Goal: Transaction & Acquisition: Obtain resource

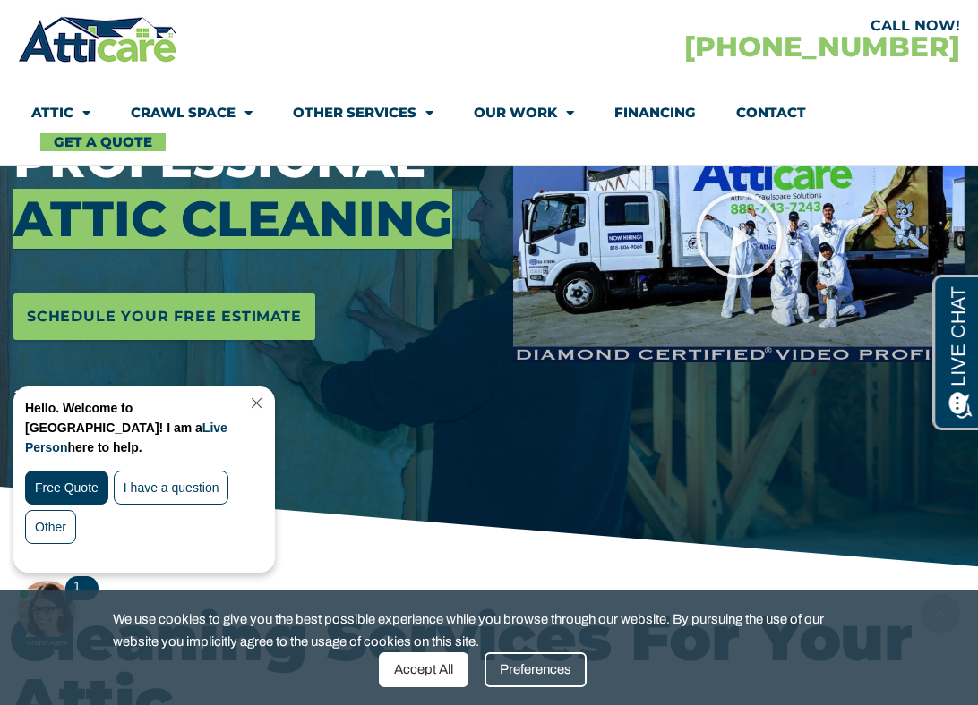
scroll to position [337, 0]
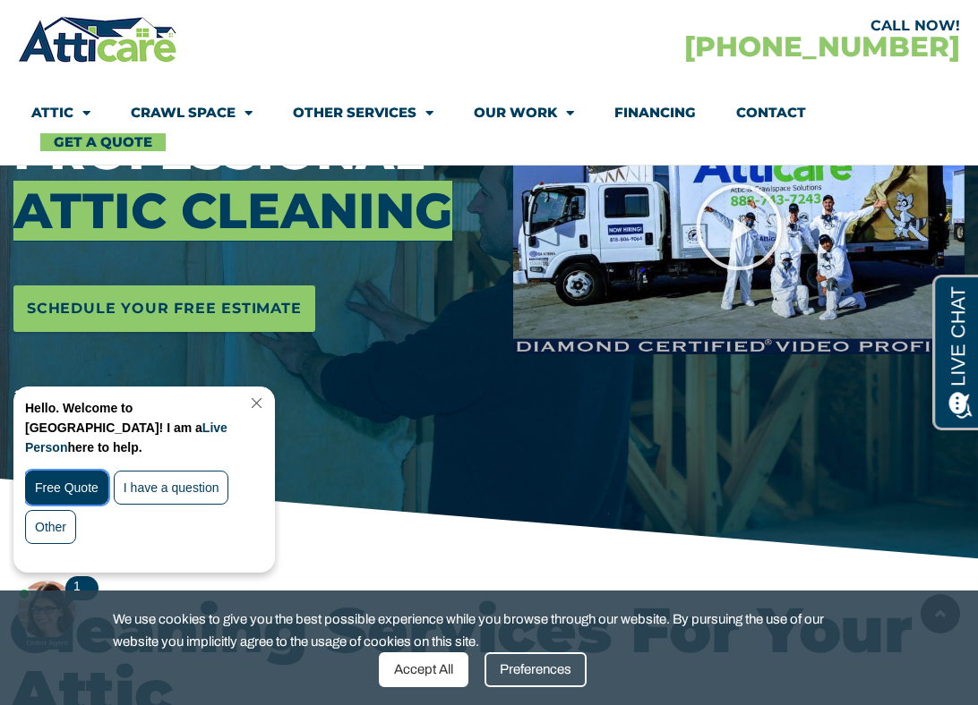
click at [88, 474] on div "Free Quote" at bounding box center [66, 488] width 83 height 34
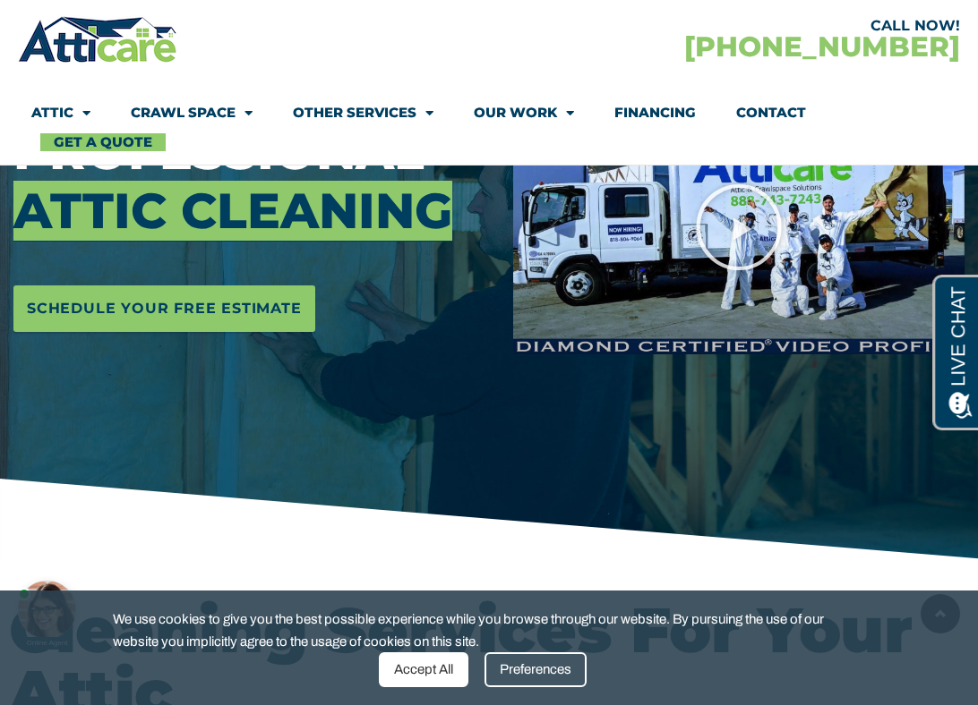
scroll to position [0, 0]
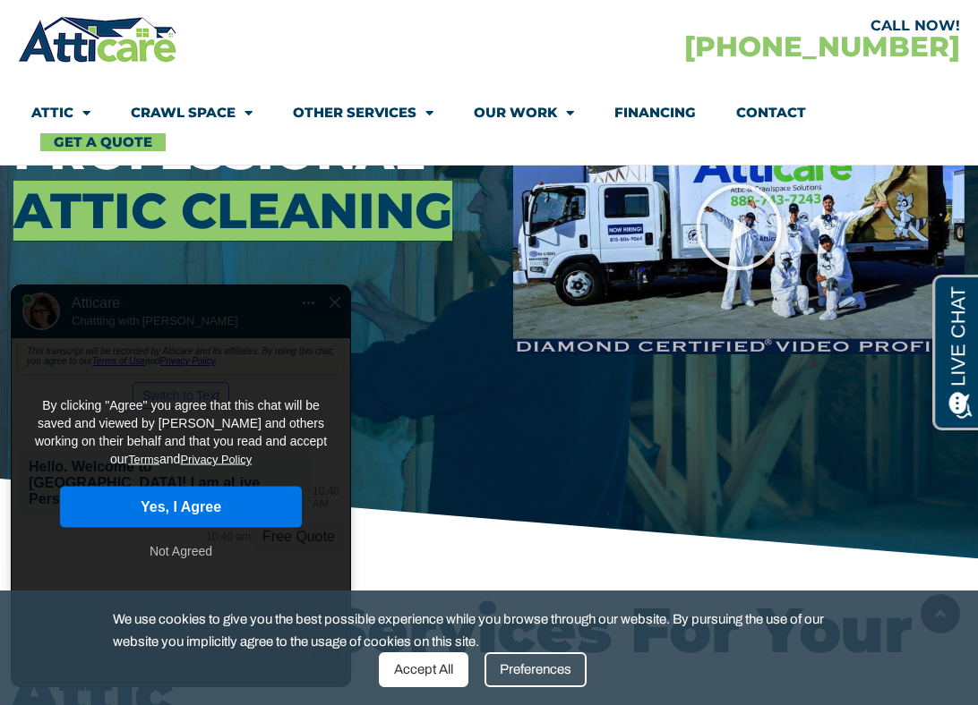
drag, startPoint x: 174, startPoint y: 525, endPoint x: 252, endPoint y: 364, distance: 179.0
click at [252, 375] on div "By clicking "Agree" you agree that this chat will be saved and viewed by Attica…" at bounding box center [181, 486] width 338 height 223
click at [207, 490] on button "Yes, I Agree" at bounding box center [181, 507] width 242 height 41
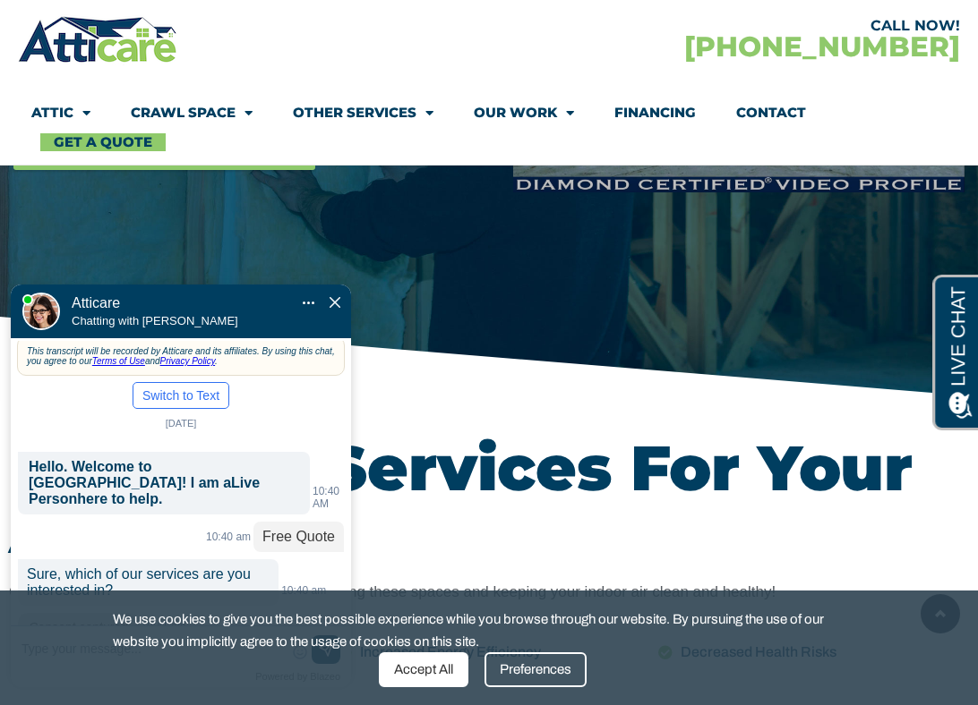
scroll to position [534, 0]
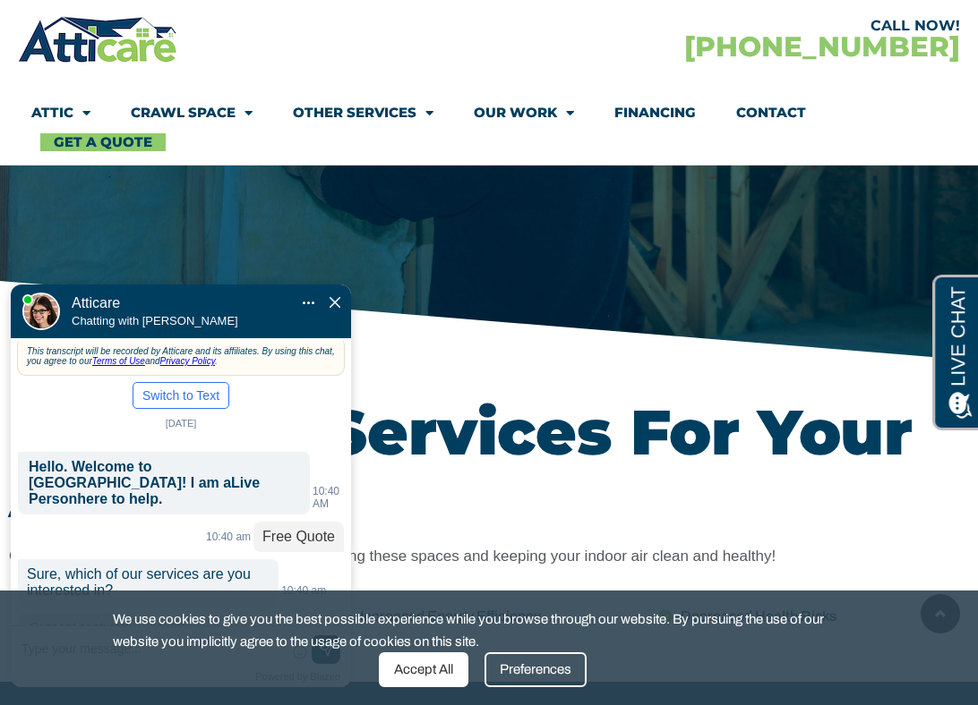
drag, startPoint x: 20, startPoint y: 508, endPoint x: 125, endPoint y: 524, distance: 106.9
click at [123, 559] on p "Sure, which of our services are you interested in?" at bounding box center [148, 582] width 260 height 47
click at [125, 559] on p "Sure, which of our services are you interested in?" at bounding box center [148, 582] width 260 height 47
click at [495, 668] on div "Preferences" at bounding box center [535, 670] width 102 height 35
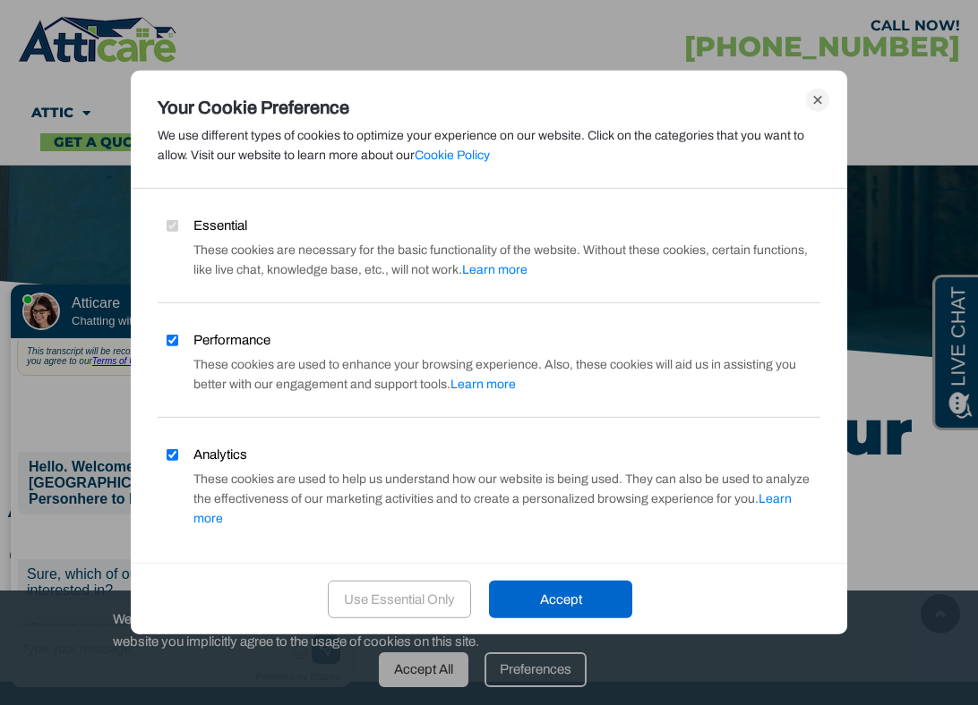
click at [234, 337] on span "Performance" at bounding box center [231, 340] width 77 height 20
click at [178, 337] on input "Performance" at bounding box center [172, 340] width 12 height 12
checkbox input "false"
click at [201, 451] on span "Analytics" at bounding box center [220, 455] width 54 height 20
click at [178, 451] on input "Analytics" at bounding box center [172, 454] width 12 height 12
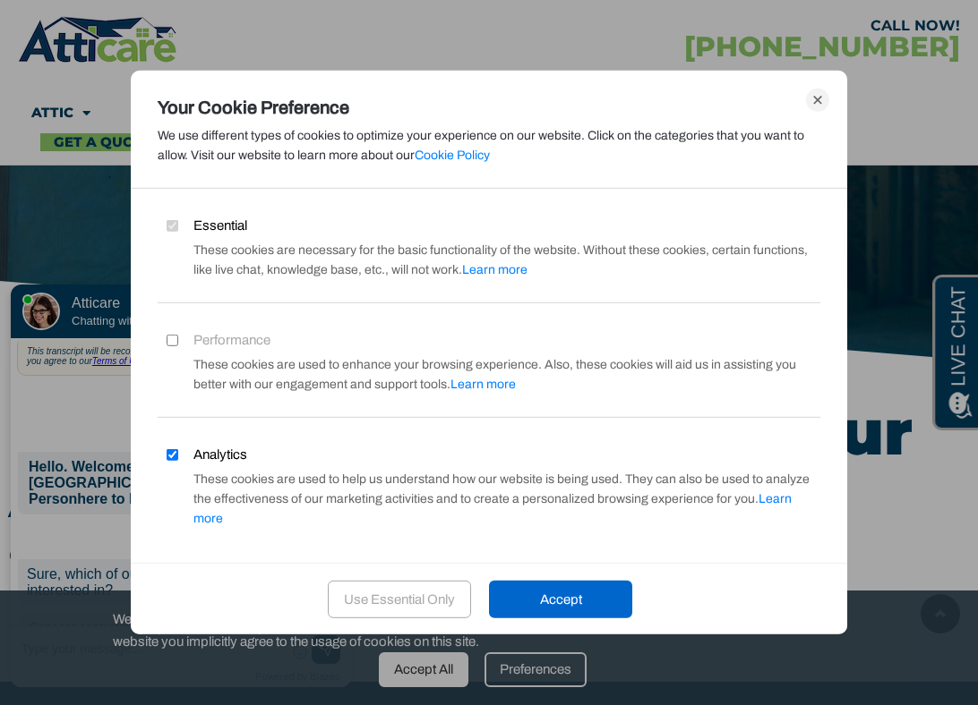
checkbox input "false"
click at [547, 593] on div "Accept" at bounding box center [560, 600] width 143 height 38
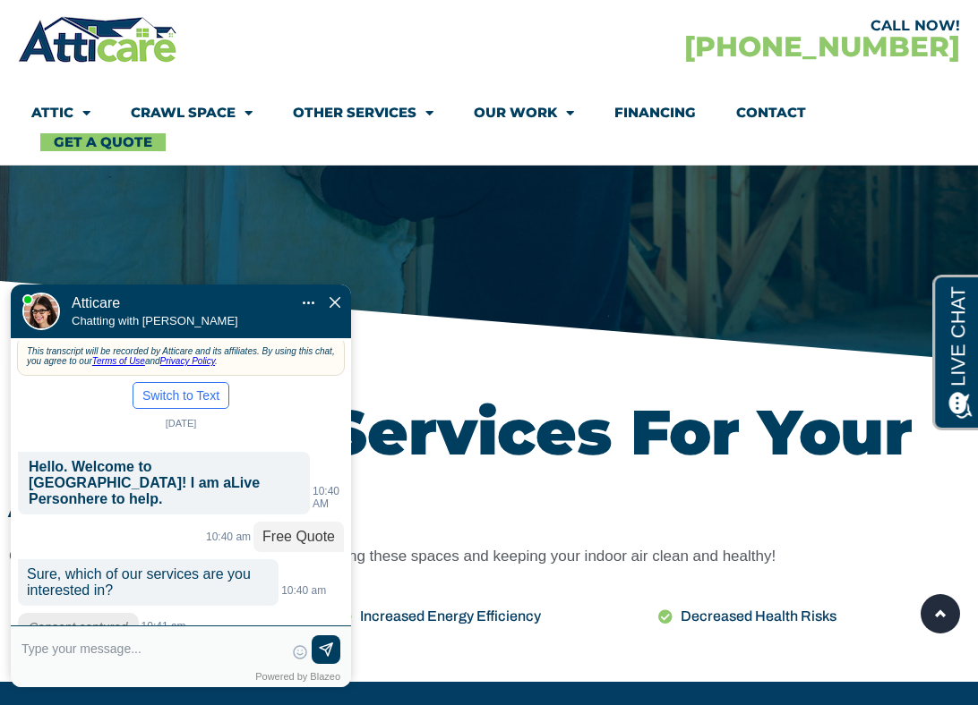
click at [93, 649] on textarea at bounding box center [152, 657] width 262 height 43
type input "d"
click at [59, 649] on input "Attic clean ou" at bounding box center [152, 649] width 262 height 27
click at [184, 646] on input "Attic insulation clean ou" at bounding box center [152, 649] width 262 height 27
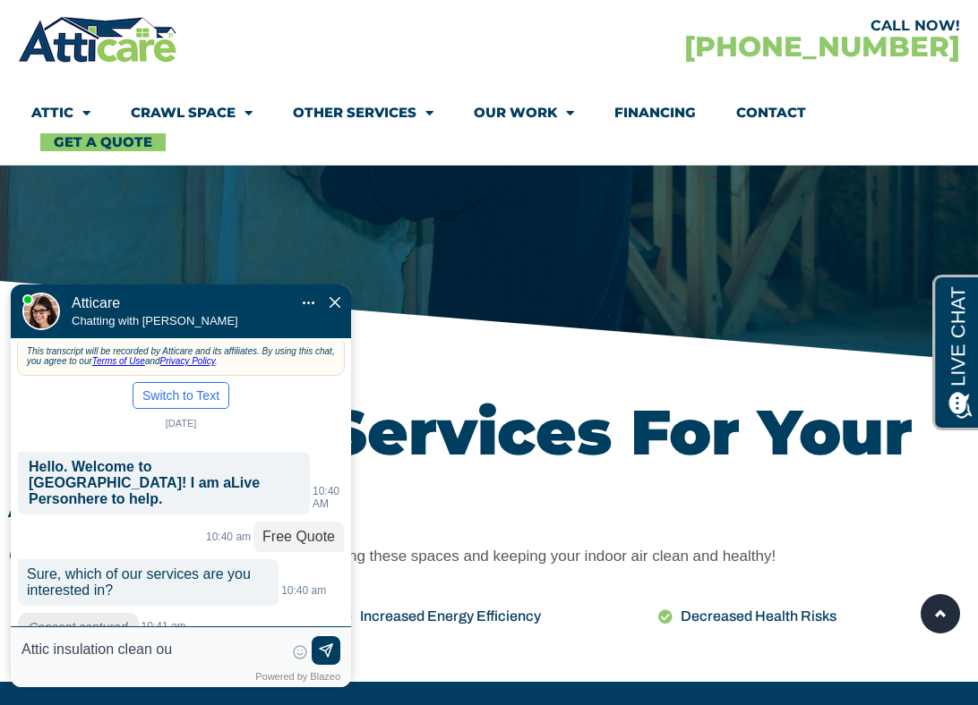
type input "Attic insulation clean out"
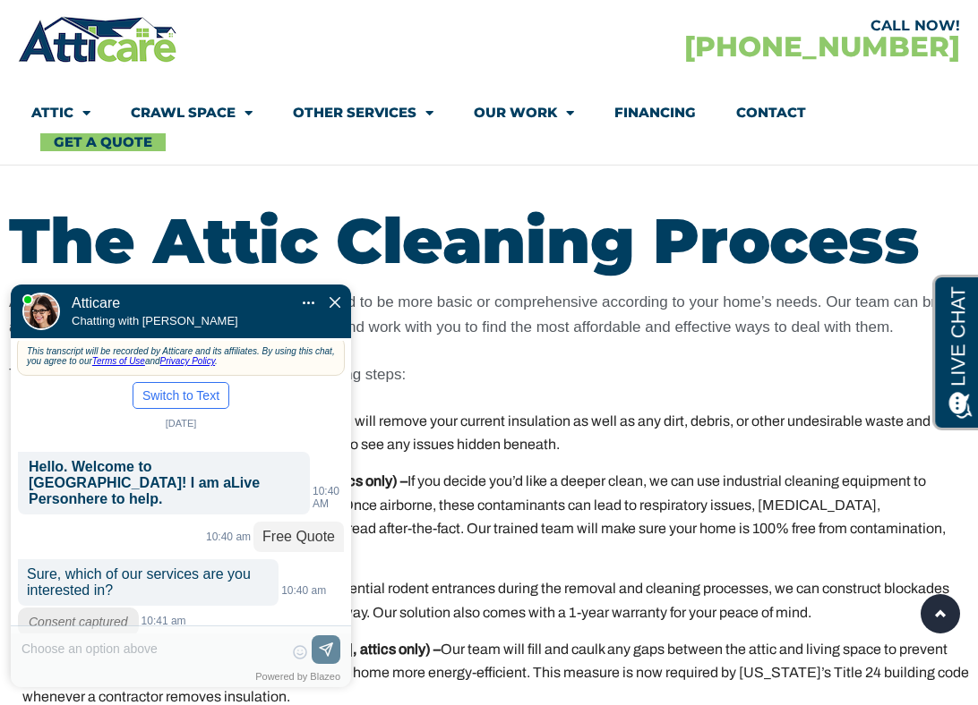
scroll to position [65, 0]
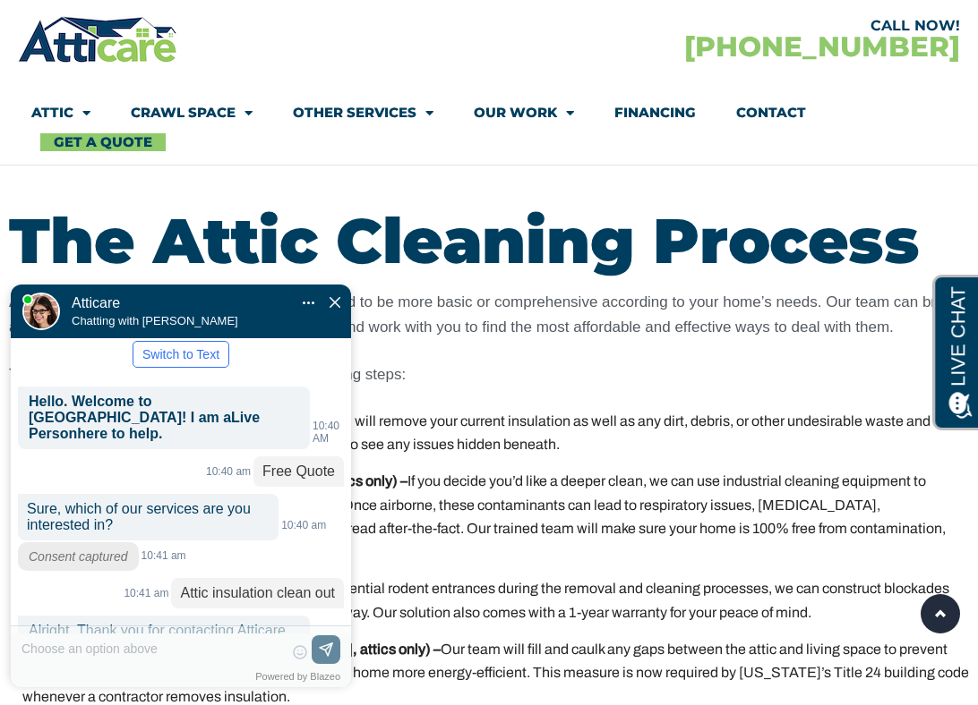
drag, startPoint x: 36, startPoint y: 557, endPoint x: 202, endPoint y: 568, distance: 166.8
click at [202, 623] on span "Alright. Thank you for contacting Atticare. Are you a new or existing customer?" at bounding box center [159, 638] width 260 height 31
click at [220, 616] on div "Alright. Thank you for contacting Atticare. Are you a new or existing customer?" at bounding box center [164, 639] width 292 height 47
click at [214, 616] on div "Alright. Thank you for contacting Atticare. Are you a new or existing customer?" at bounding box center [164, 639] width 292 height 47
click at [252, 677] on div "New" at bounding box center [249, 684] width 25 height 14
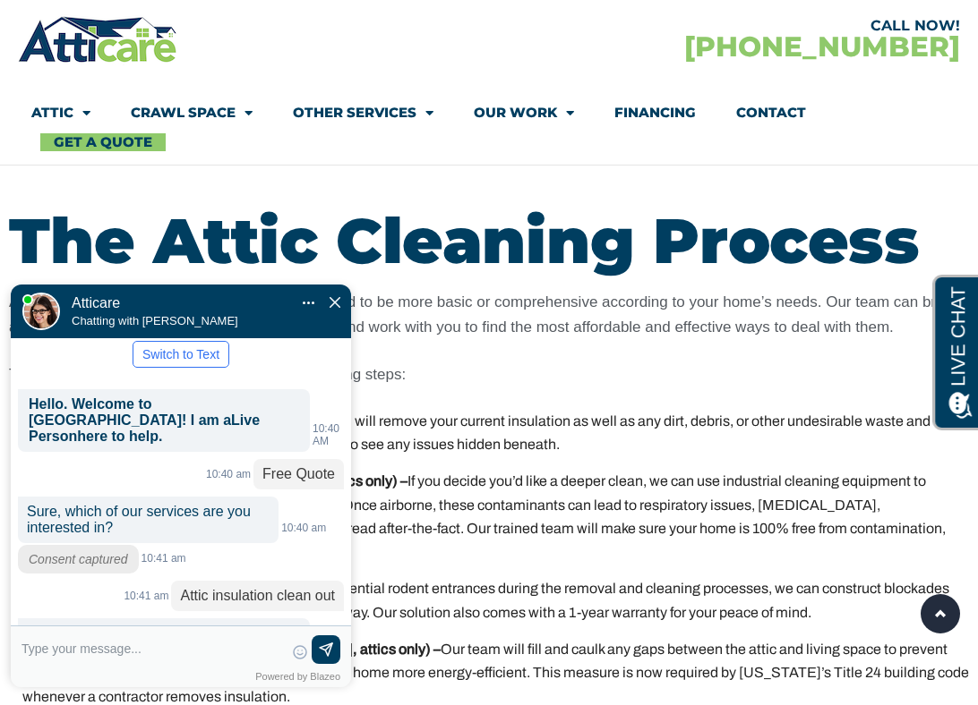
scroll to position [116, 0]
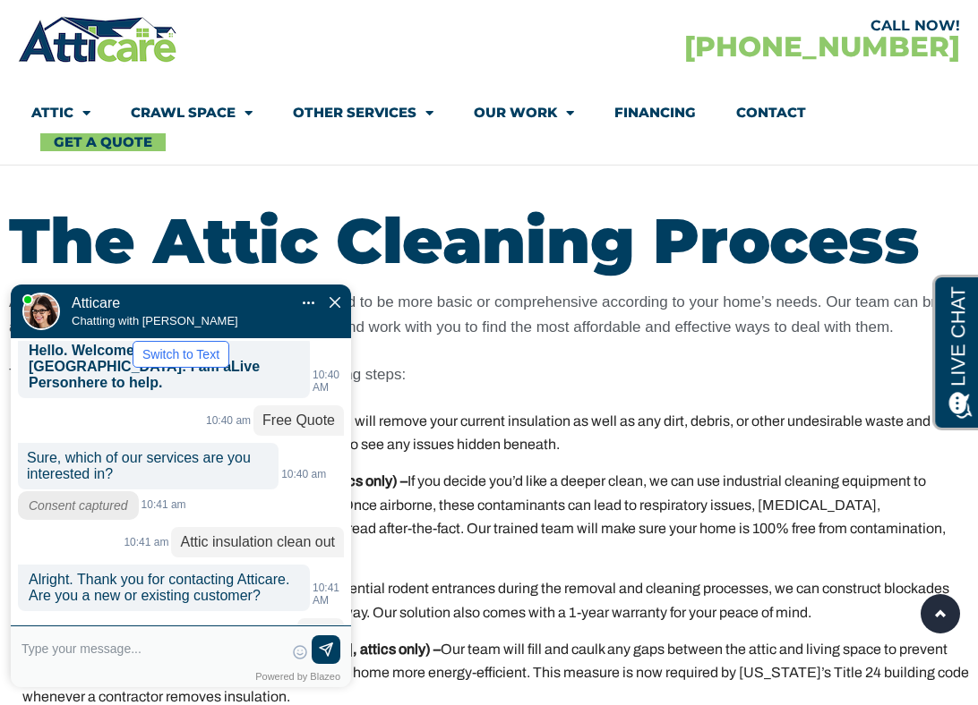
click at [107, 670] on textarea at bounding box center [152, 657] width 262 height 43
type input "94618"
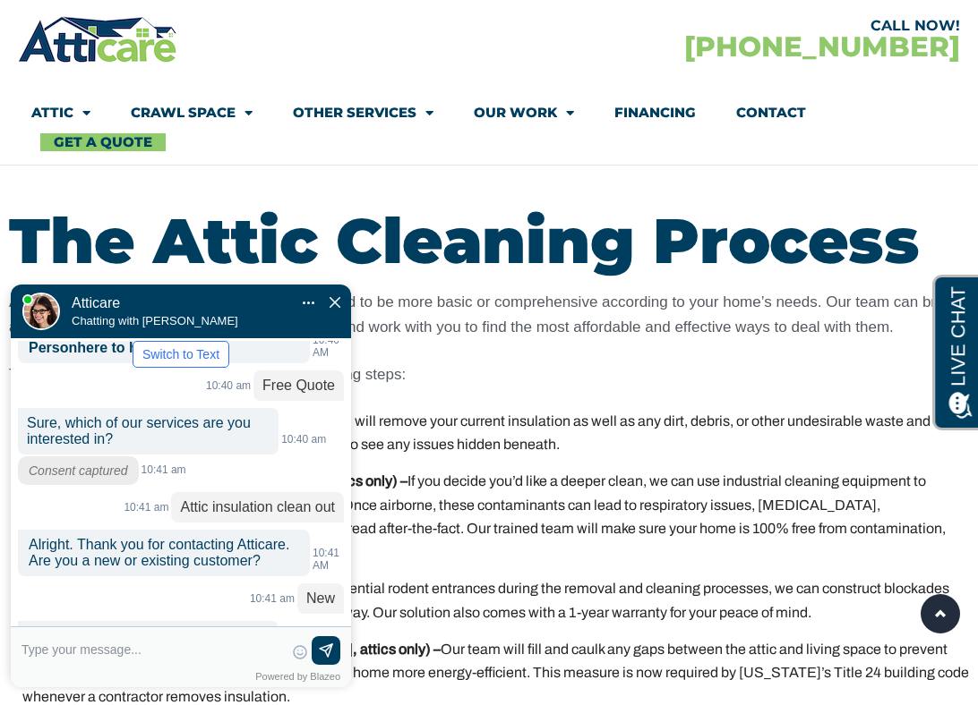
scroll to position [242, 0]
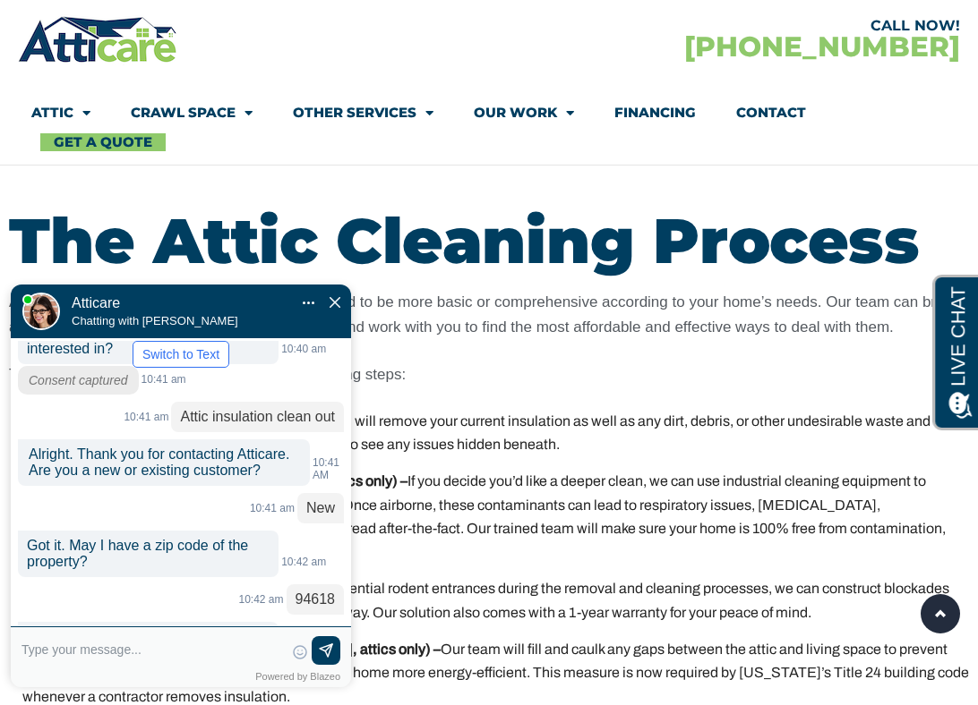
click at [66, 648] on input "text" at bounding box center [152, 649] width 262 height 27
type input "Kate 650-513-9867, khong2140@"
type textarea "Kate 650-513-9867, khong2140@"
type input "Kate 650-513-9867, khong2140@g"
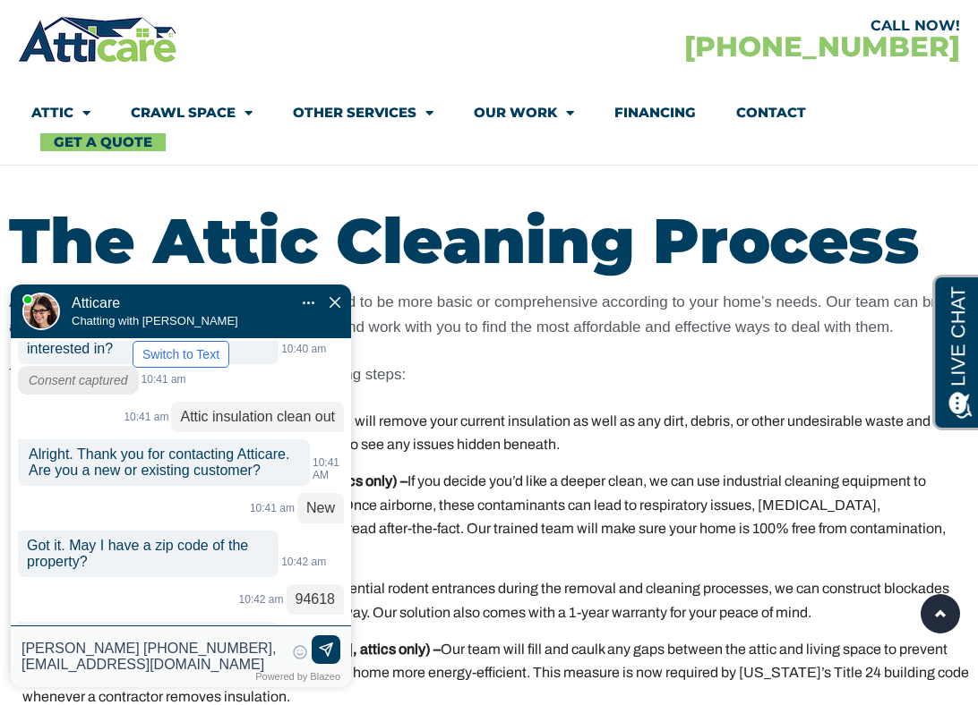
click at [56, 646] on textarea "Kate 650-513-9867, khong2140@gmail.com" at bounding box center [152, 657] width 262 height 43
type textarea "Kate Hong, 650-513-9867, khong2140@gmail.com"
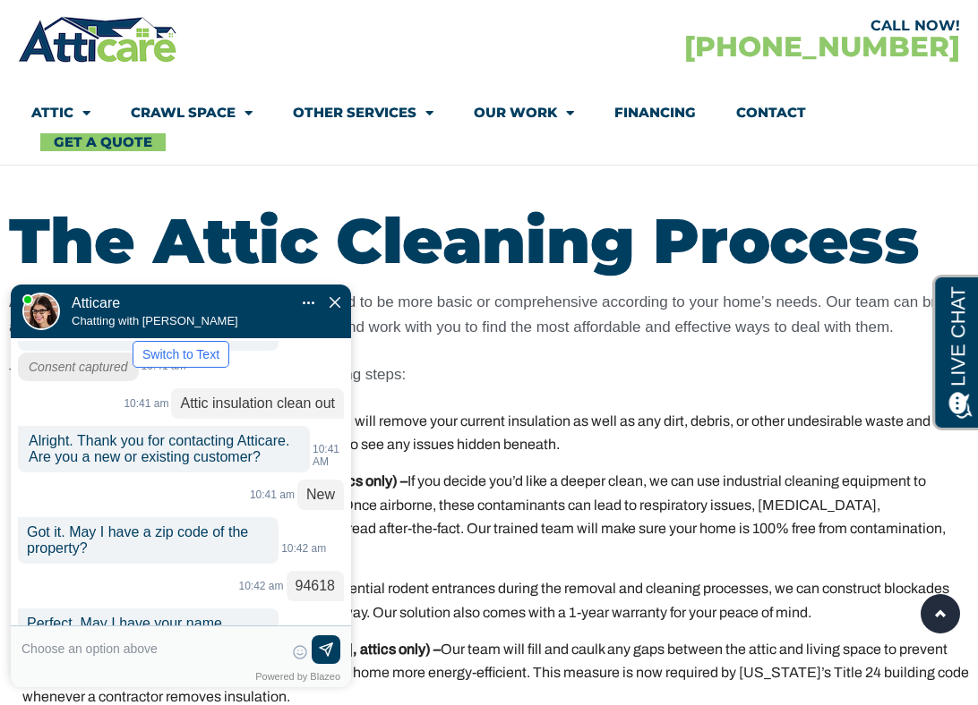
scroll to position [372, 0]
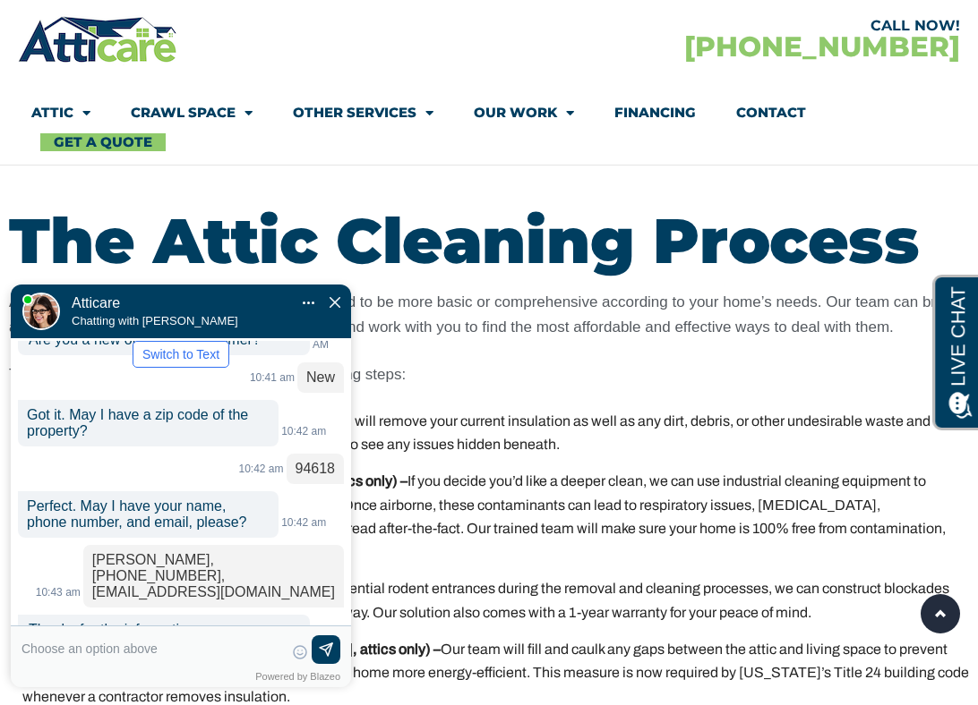
drag, startPoint x: 36, startPoint y: 527, endPoint x: 157, endPoint y: 565, distance: 126.6
click at [156, 622] on span "Thanks for the information, [PERSON_NAME]. Have you previously filled out a for…" at bounding box center [163, 662] width 269 height 80
click at [157, 622] on span "Thanks for the information, [PERSON_NAME]. Have you previously filled out a for…" at bounding box center [163, 662] width 269 height 80
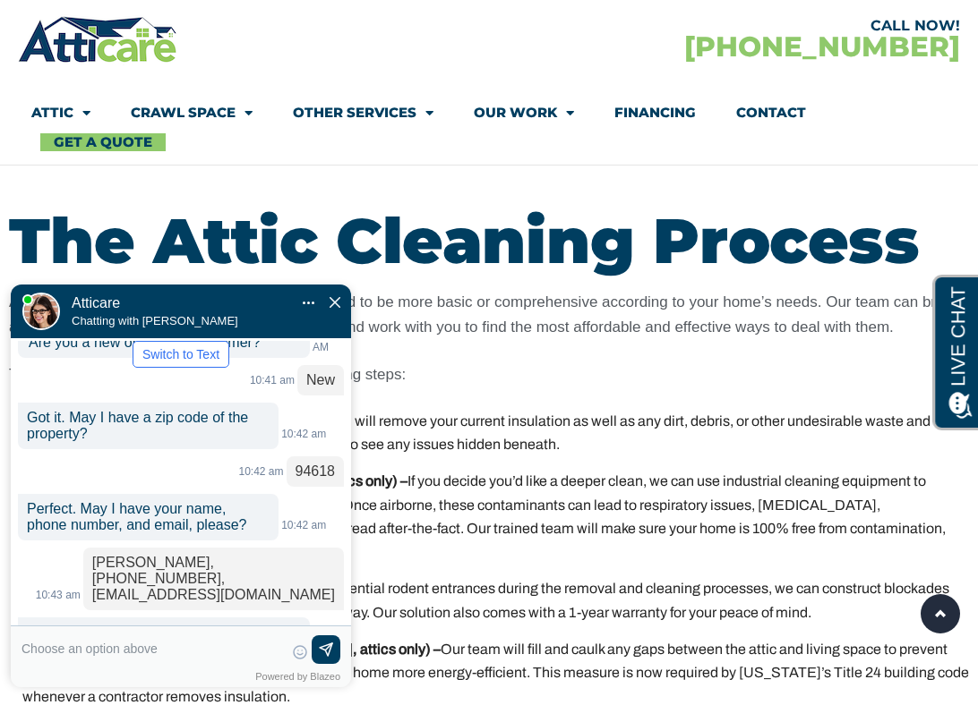
scroll to position [444, 0]
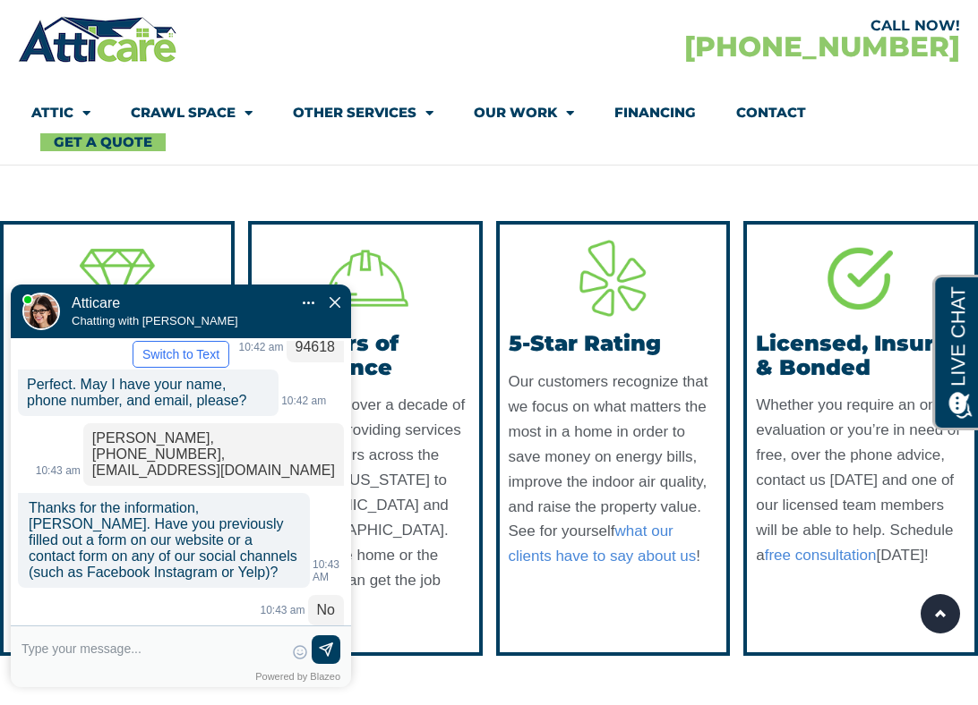
scroll to position [4397, 0]
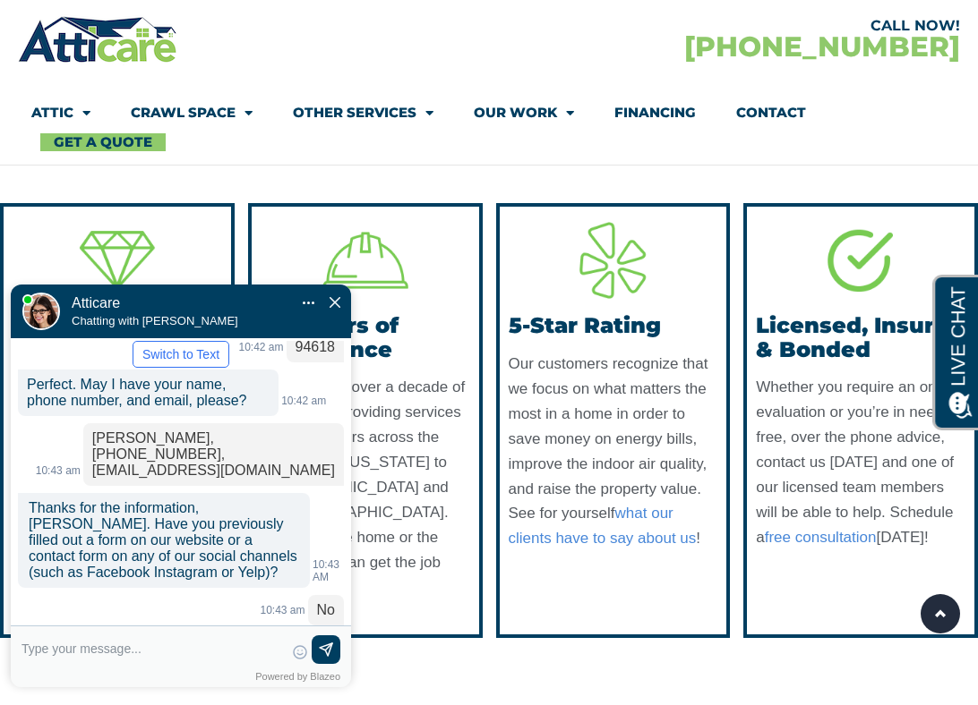
drag, startPoint x: 30, startPoint y: 588, endPoint x: 124, endPoint y: 594, distance: 94.2
click at [107, 665] on textarea at bounding box center [152, 657] width 262 height 43
type input "A"
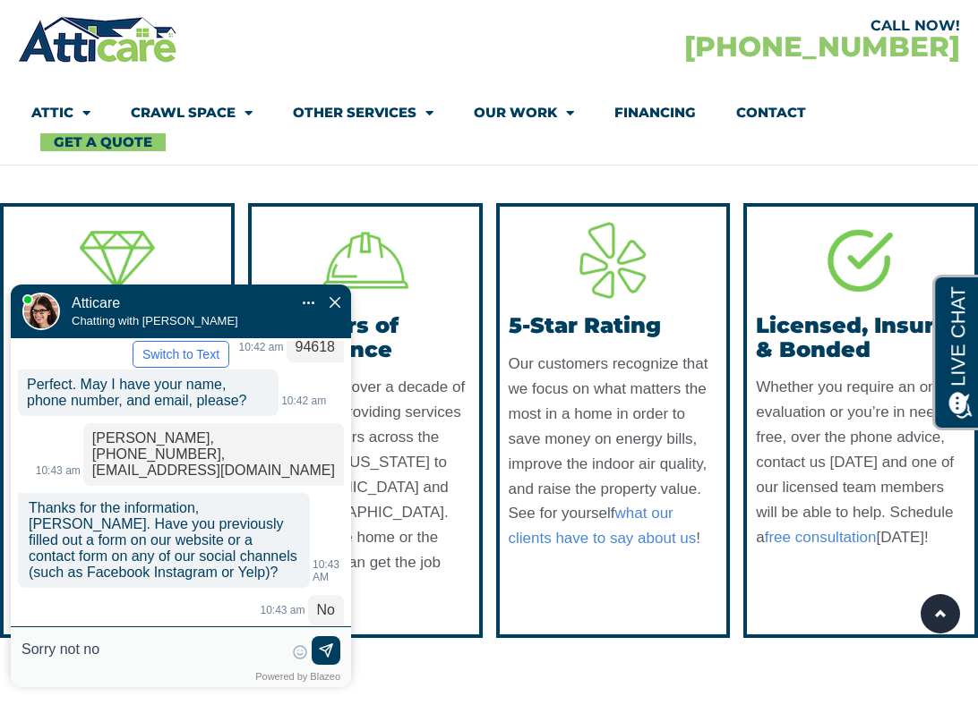
type input "Sorry not now"
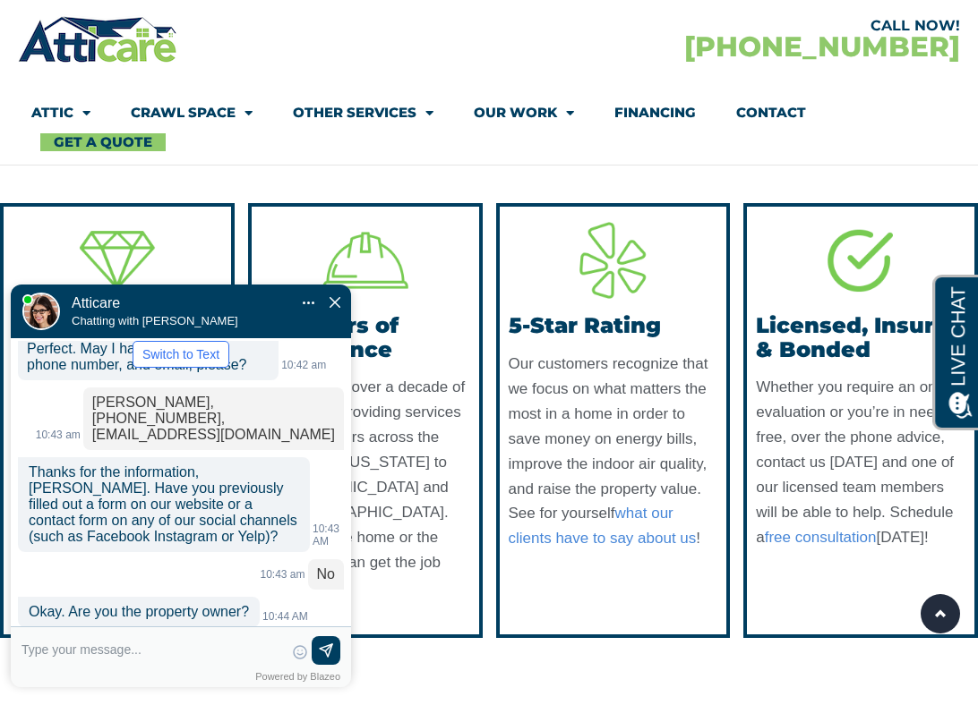
scroll to position [616, 0]
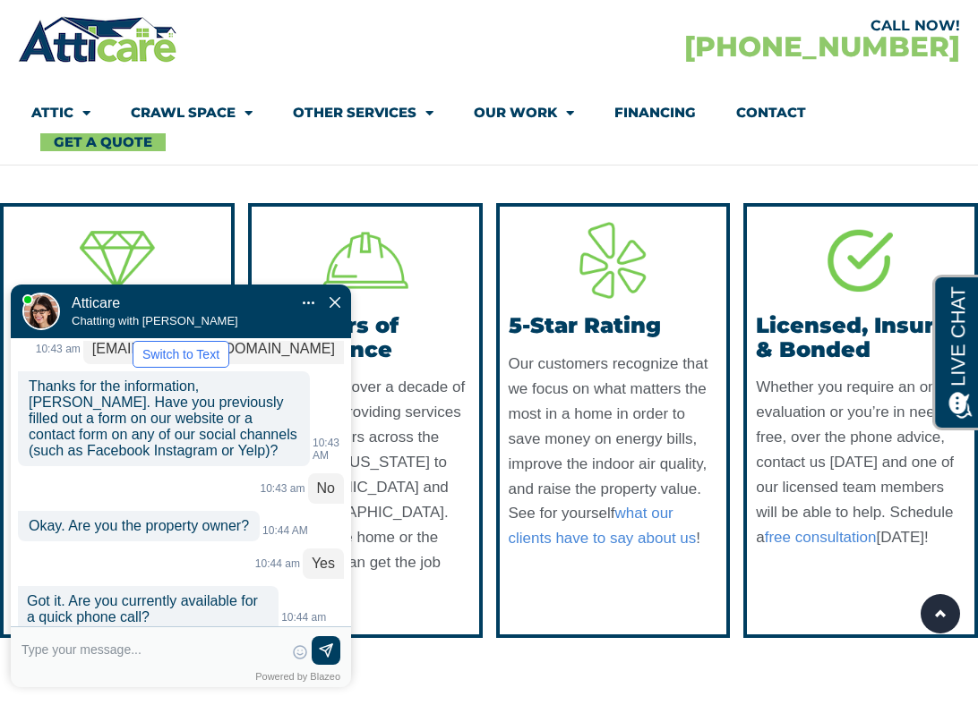
drag, startPoint x: 72, startPoint y: 568, endPoint x: 184, endPoint y: 580, distance: 113.5
click at [172, 642] on input "text" at bounding box center [152, 649] width 262 height 27
type input "No, that will be all. Thank y"
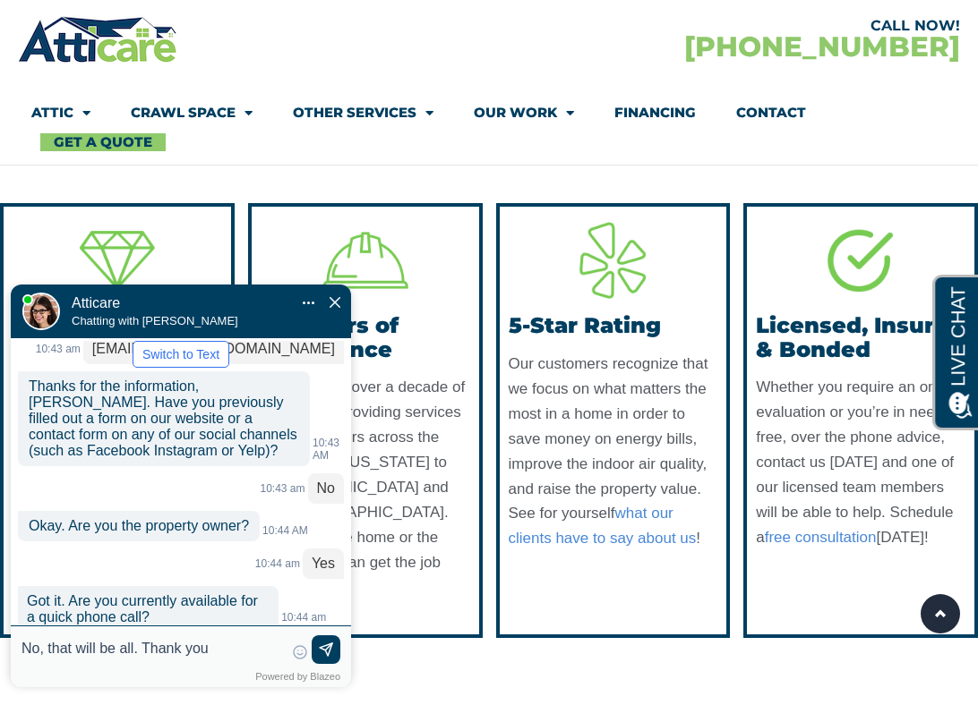
type textarea "No, that will be all. Thank you"
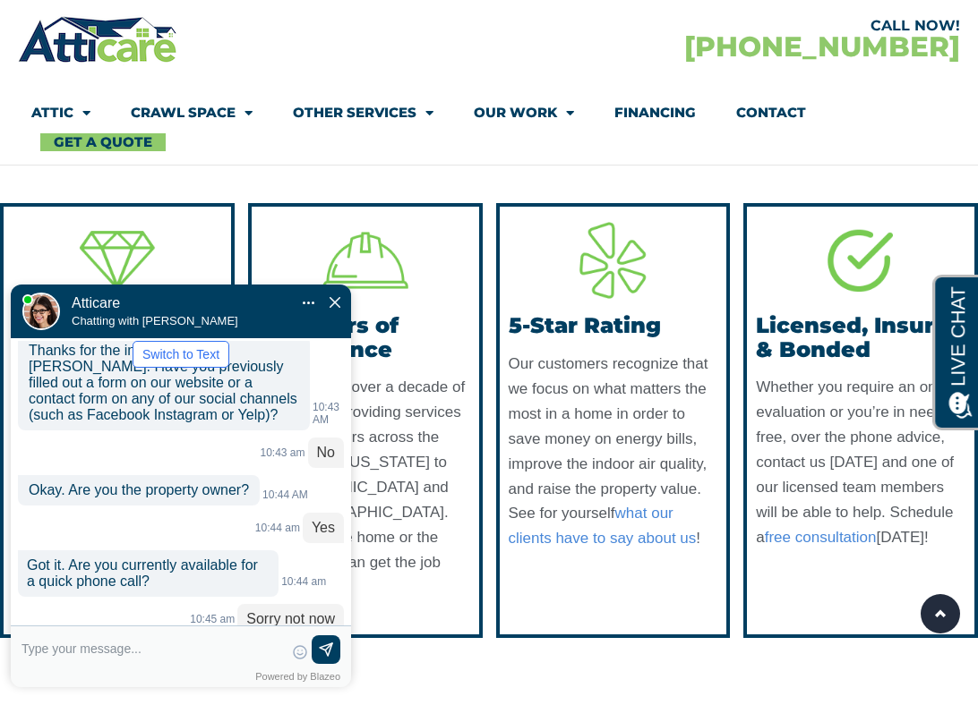
click at [496, 190] on section "Diamond Certified Atticare was recognized as a Diamond Certified company by pro…" at bounding box center [489, 420] width 978 height 488
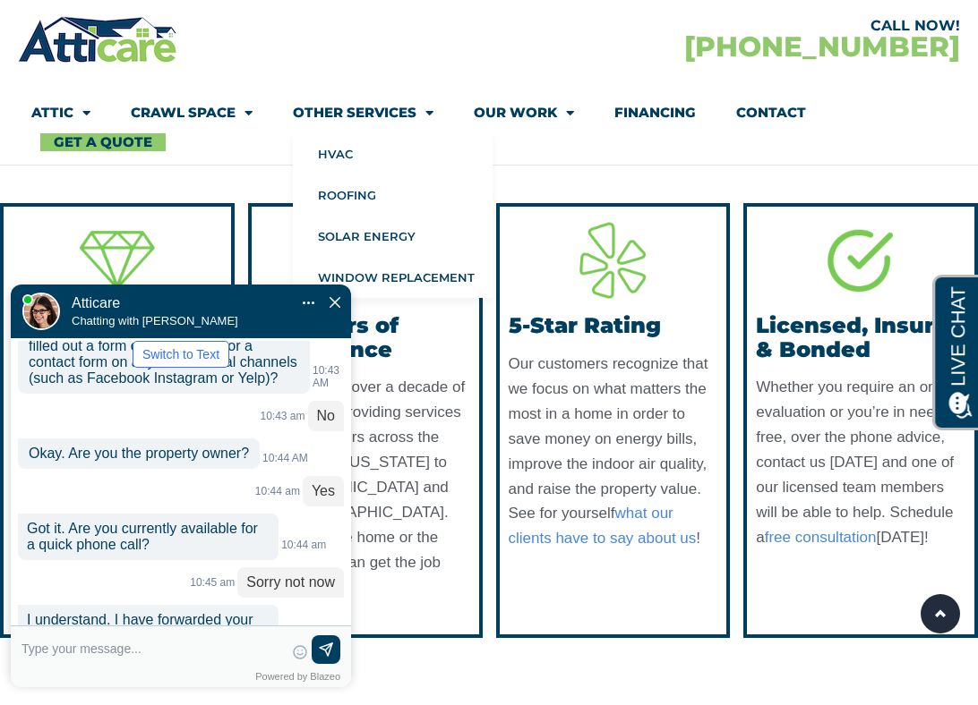
click at [329, 118] on link "Other Services" at bounding box center [363, 112] width 141 height 41
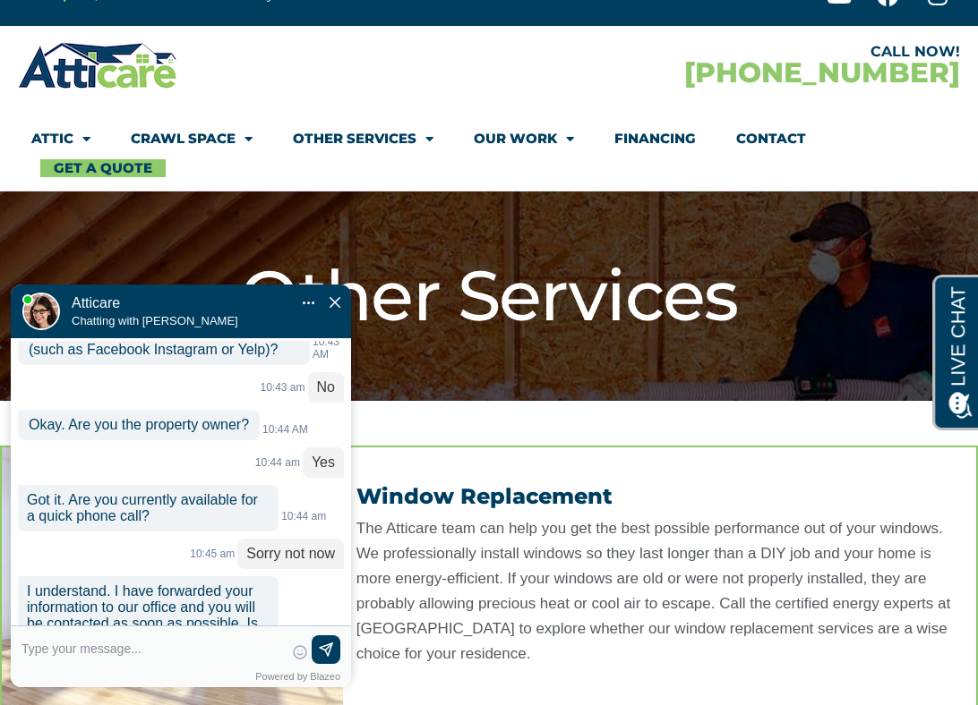
scroll to position [673, 0]
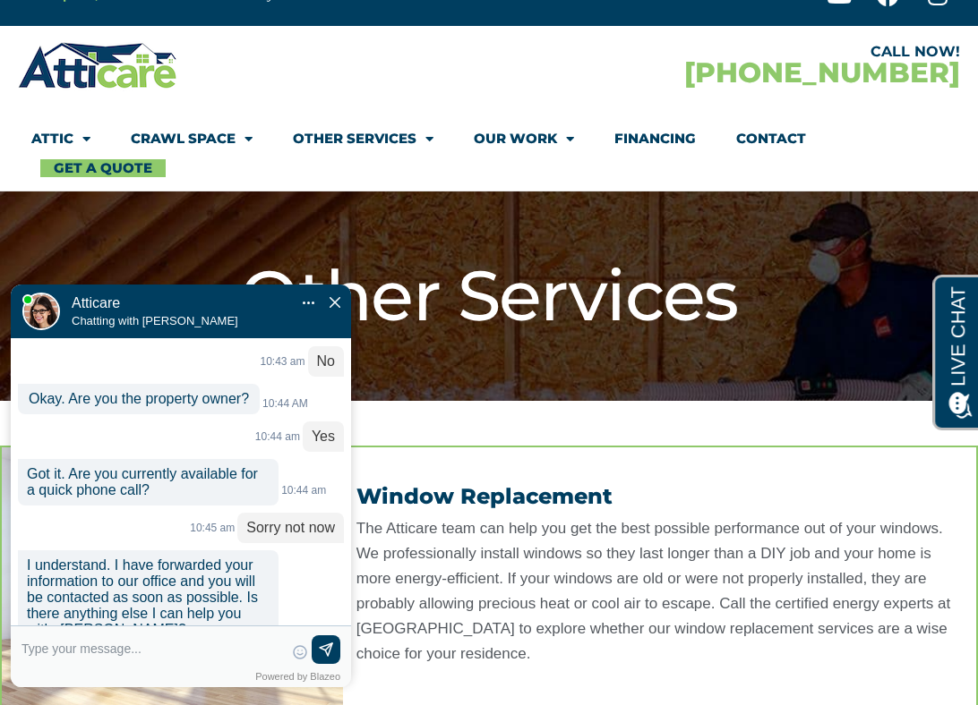
click at [339, 295] on span "Close Chat" at bounding box center [334, 302] width 11 height 15
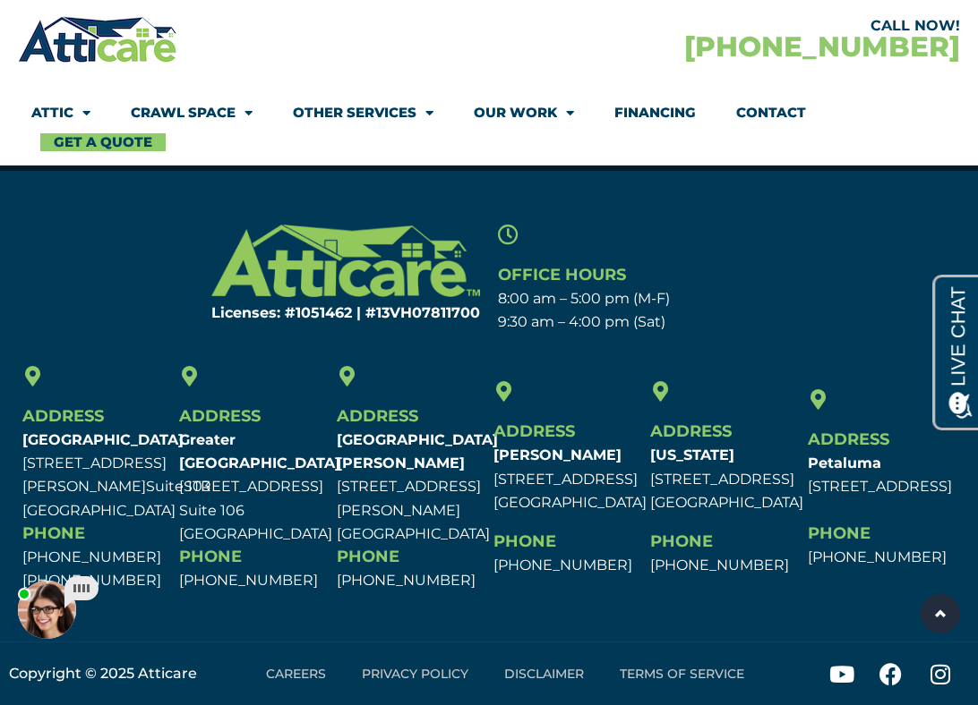
scroll to position [2521, 0]
drag, startPoint x: 182, startPoint y: 392, endPoint x: 366, endPoint y: 609, distance: 284.5
click at [364, 598] on div "Address [GEOGRAPHIC_DATA] [STREET_ADDRESS][PERSON_NAME] [STREET_ADDRESS] Phone …" at bounding box center [489, 480] width 942 height 236
click at [426, 598] on div "Address [GEOGRAPHIC_DATA][PERSON_NAME] [STREET_ADDRESS][PERSON_NAME] Phone [PHO…" at bounding box center [410, 480] width 157 height 236
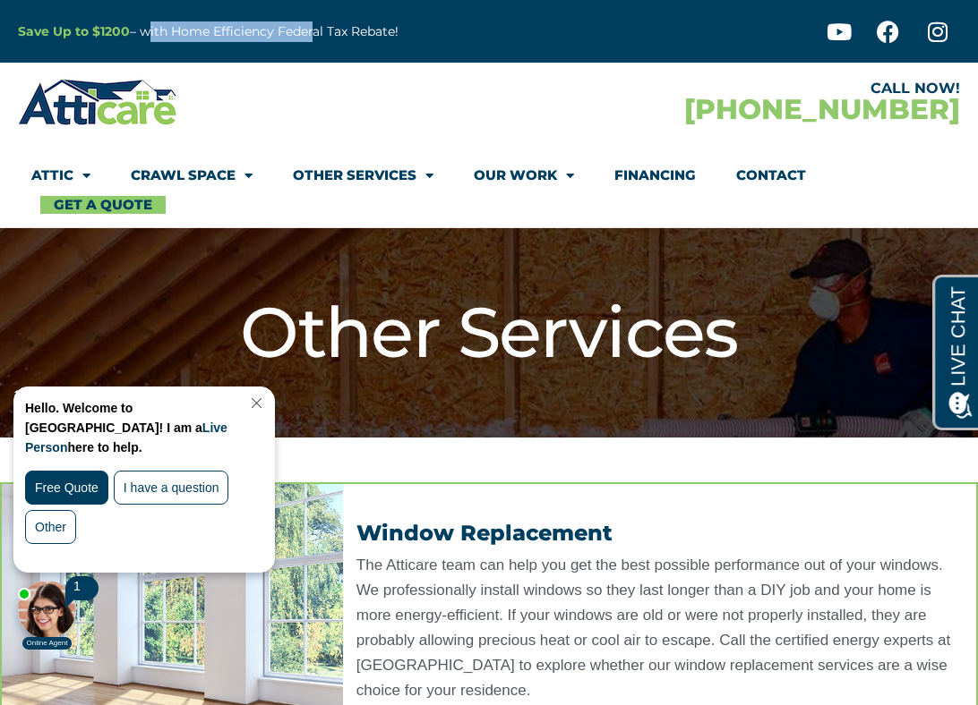
drag, startPoint x: 145, startPoint y: 27, endPoint x: 313, endPoint y: 32, distance: 168.4
click at [310, 30] on p "Save Up to $1200 – with Home Efficiency Federal Tax Rebate!" at bounding box center [295, 31] width 554 height 21
click at [313, 32] on p "Save Up to $1200 – with Home Efficiency Federal Tax Rebate!" at bounding box center [295, 31] width 554 height 21
click at [297, 39] on p "Save Up to $1200 – with Home Efficiency Federal Tax Rebate!" at bounding box center [295, 31] width 554 height 21
click at [82, 44] on div "Save Up to $1200 – with Home Efficiency Federal Tax Rebate!" at bounding box center [295, 31] width 572 height 63
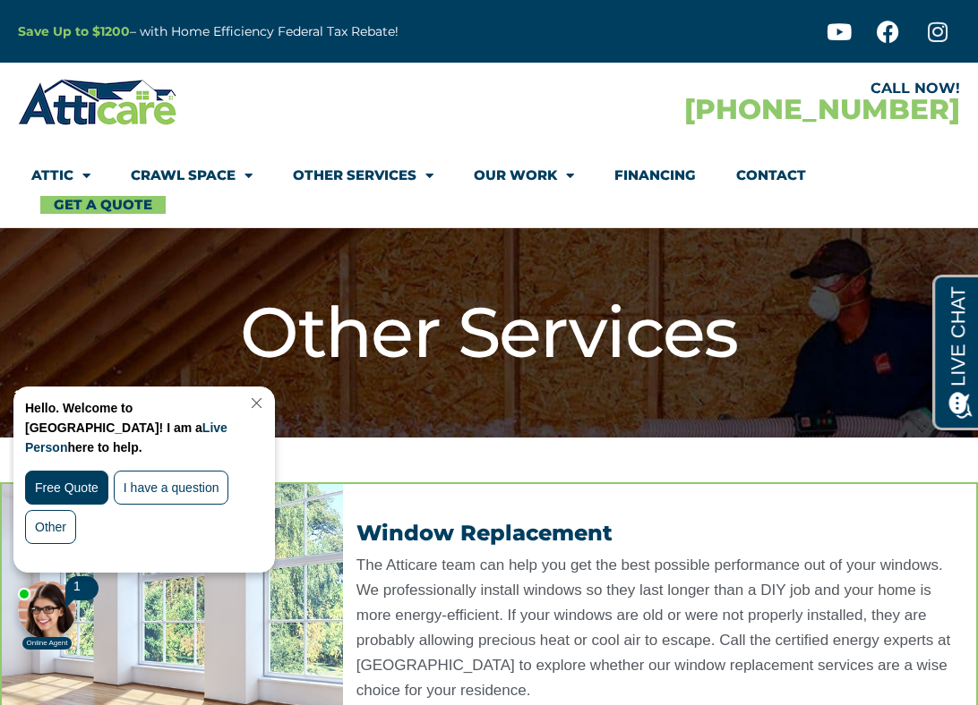
click at [928, 23] on icon at bounding box center [937, 32] width 22 height 22
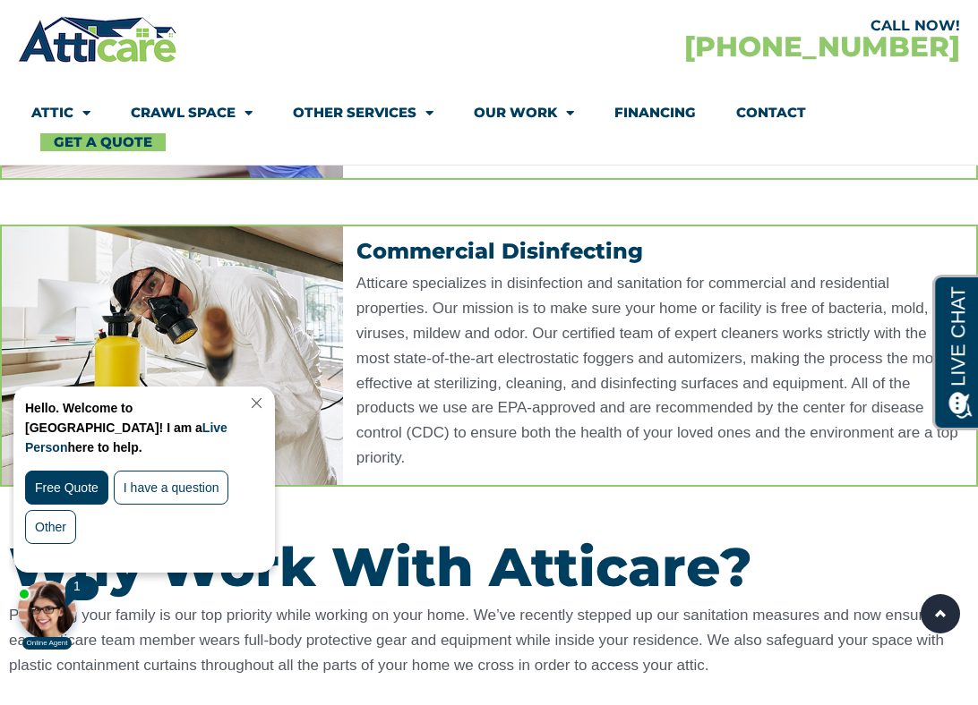
scroll to position [873, 0]
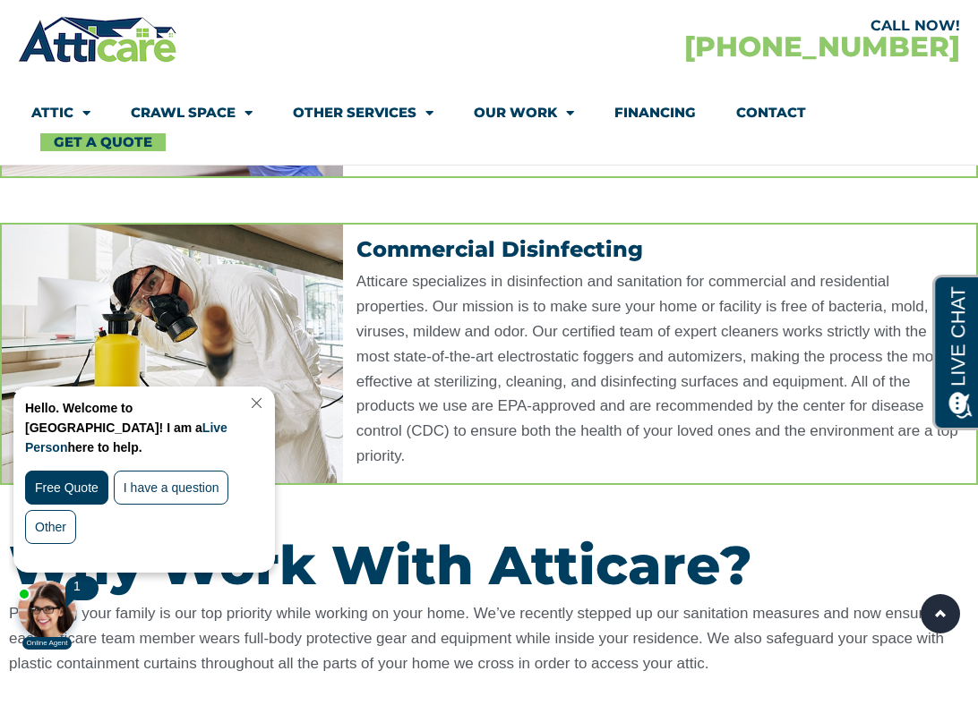
click at [267, 400] on link "Close Chat" at bounding box center [255, 403] width 24 height 13
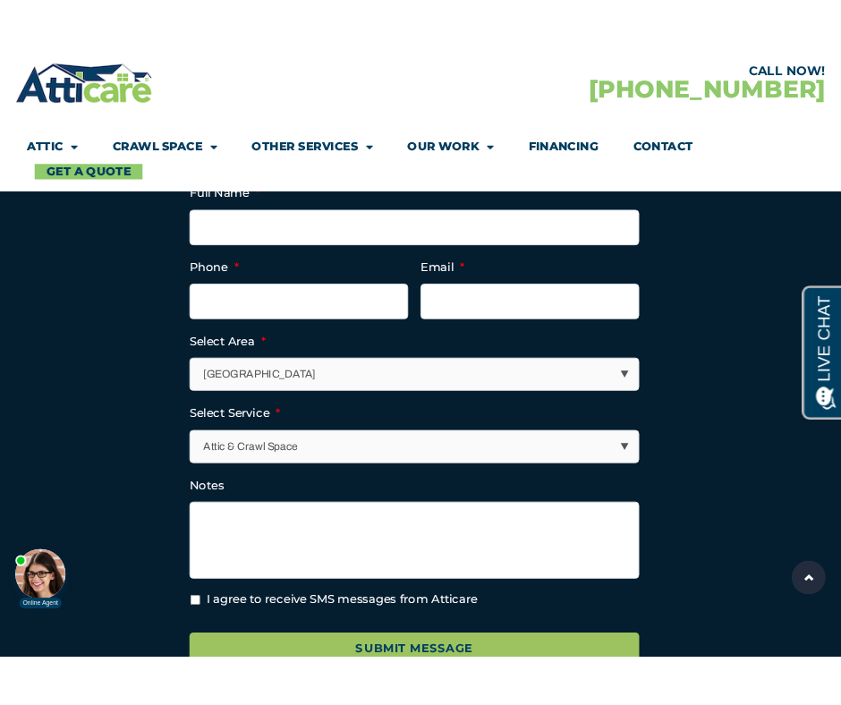
scroll to position [1865, 0]
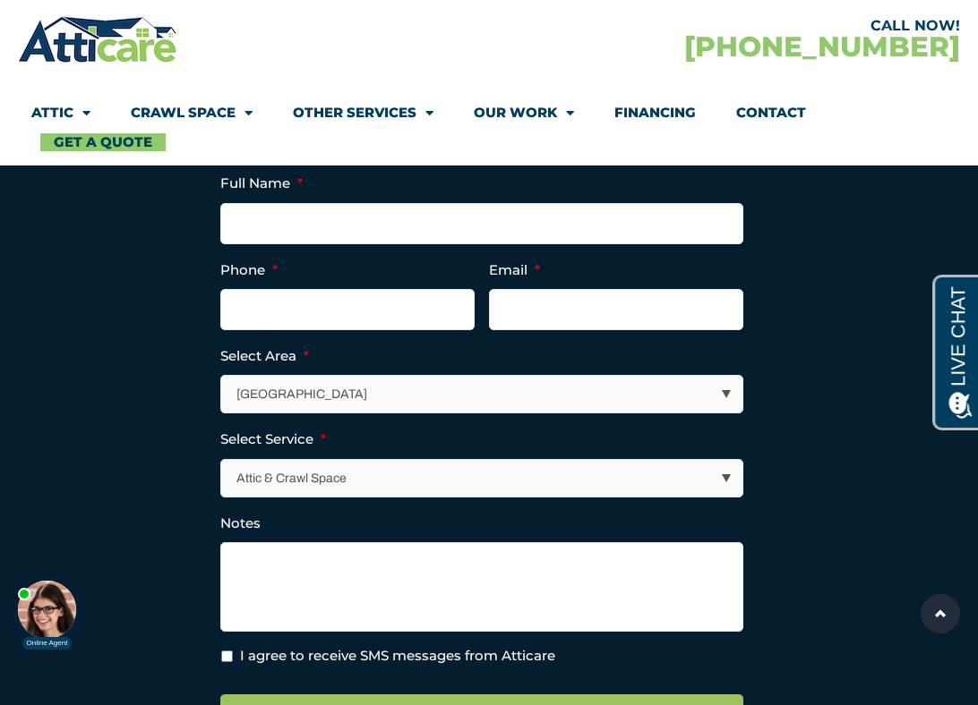
click at [375, 493] on select "Attic & Crawl Space Insulation Roofing Solar Energy Other Services" at bounding box center [482, 478] width 521 height 37
